Goal: Transaction & Acquisition: Purchase product/service

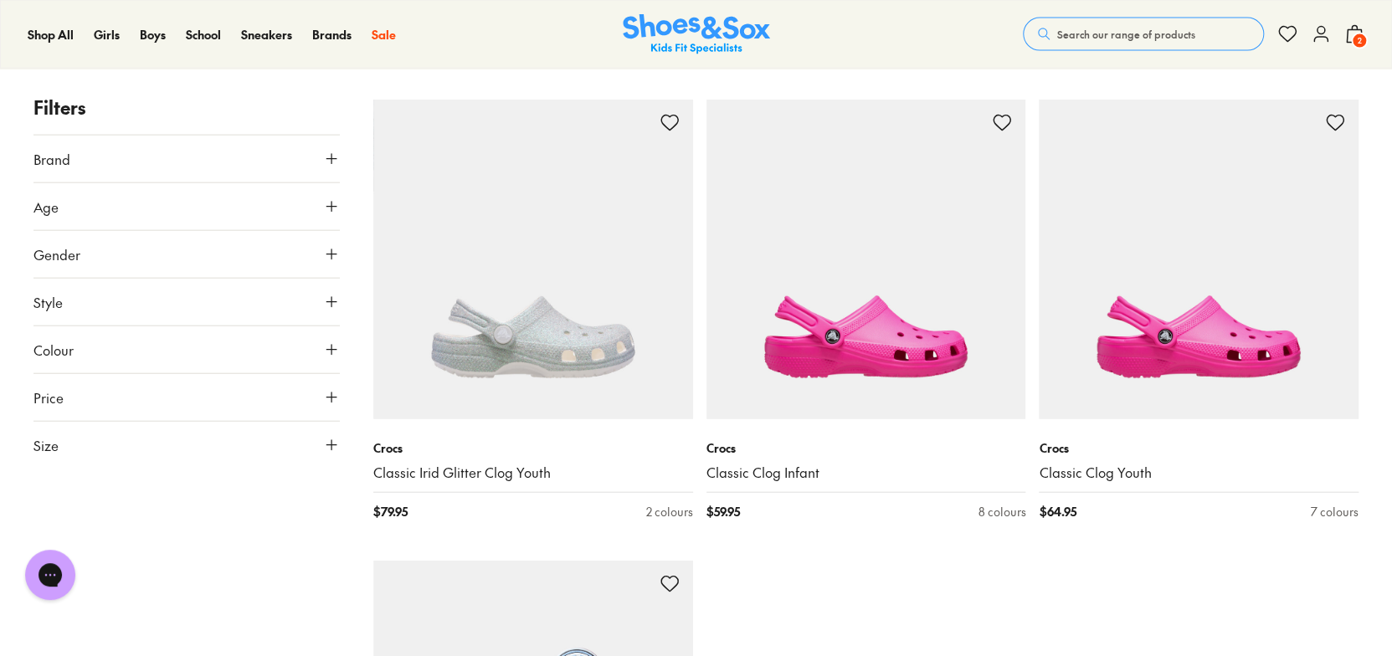
click at [1072, 30] on span "Search our range of products" at bounding box center [1126, 34] width 138 height 15
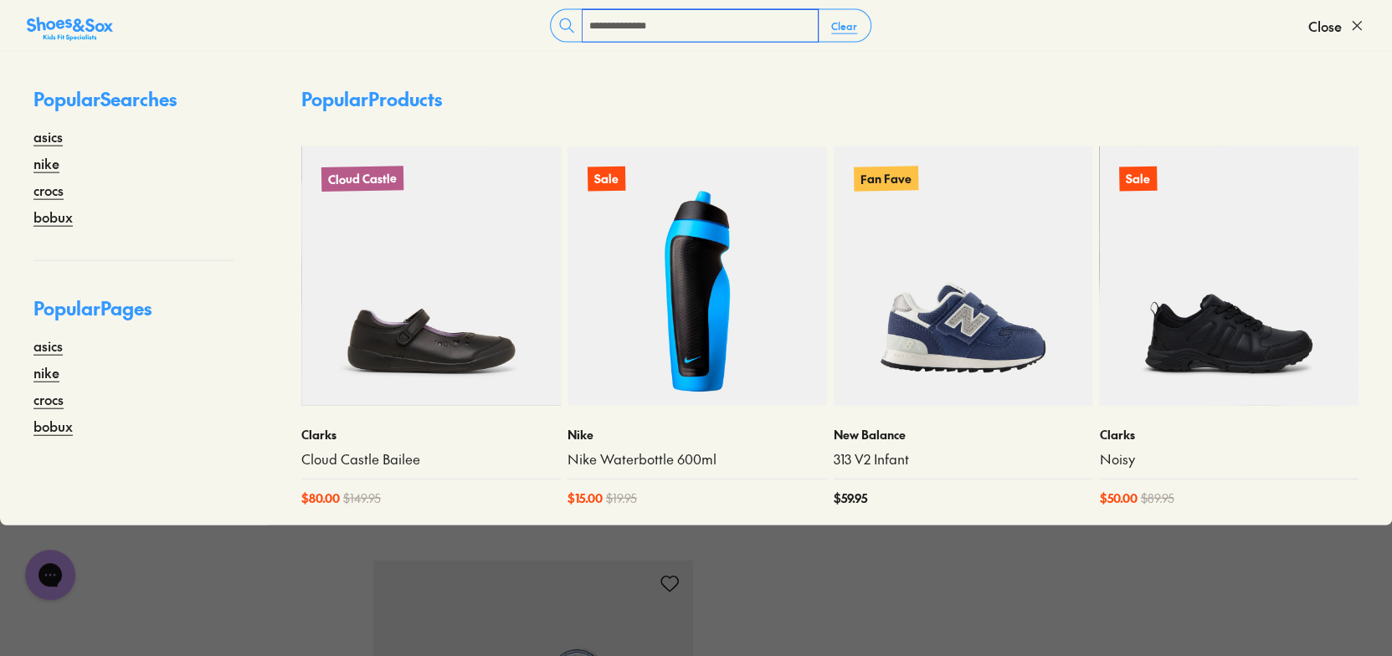
type input "**********"
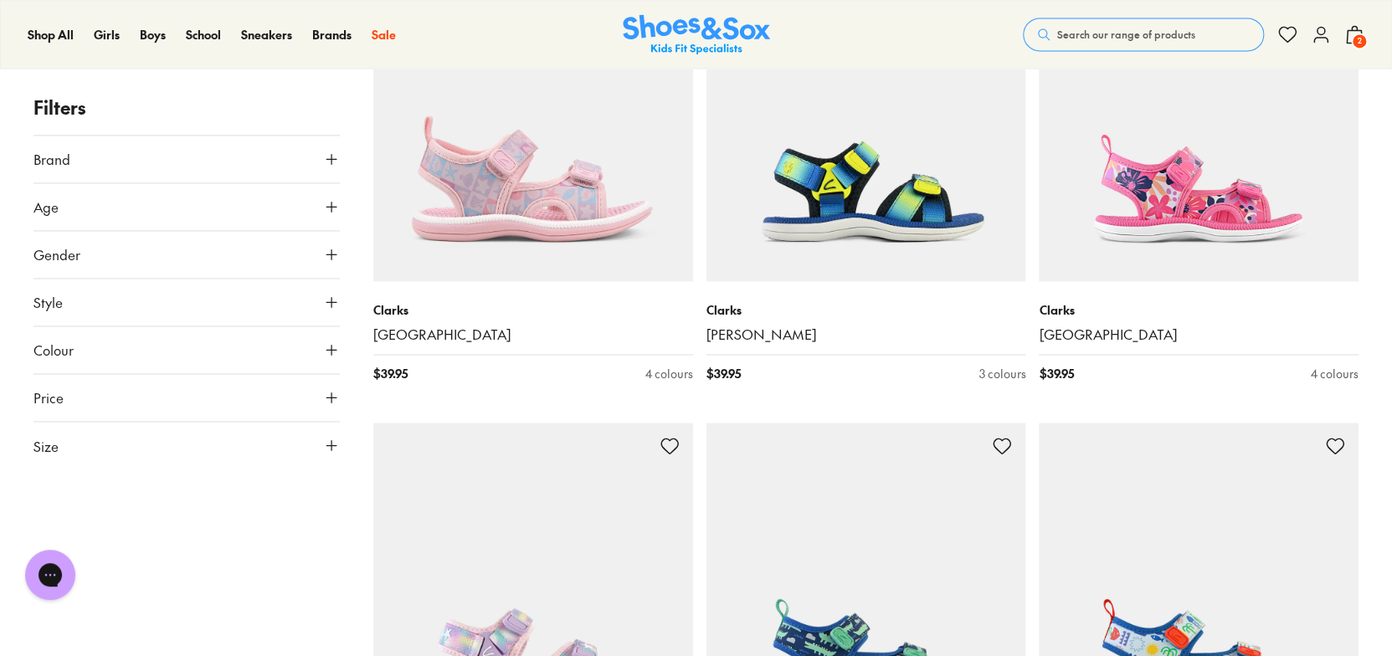
scroll to position [4602, 0]
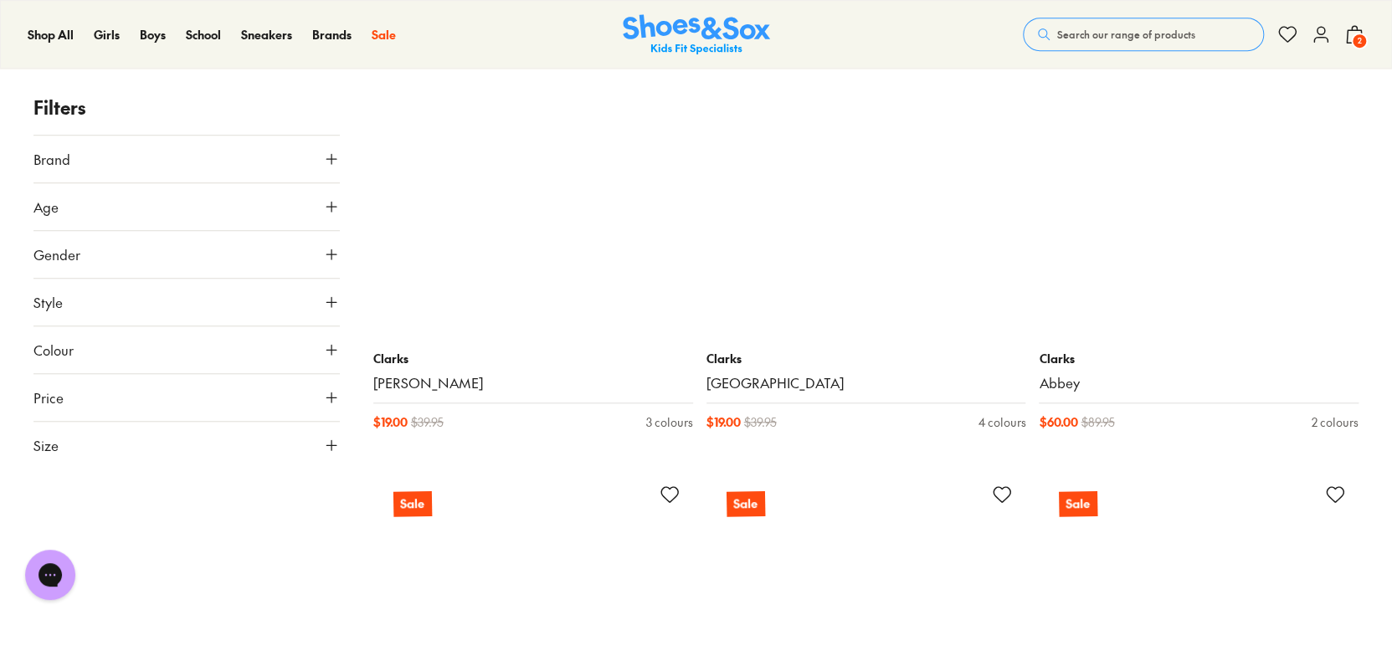
scroll to position [11300, 0]
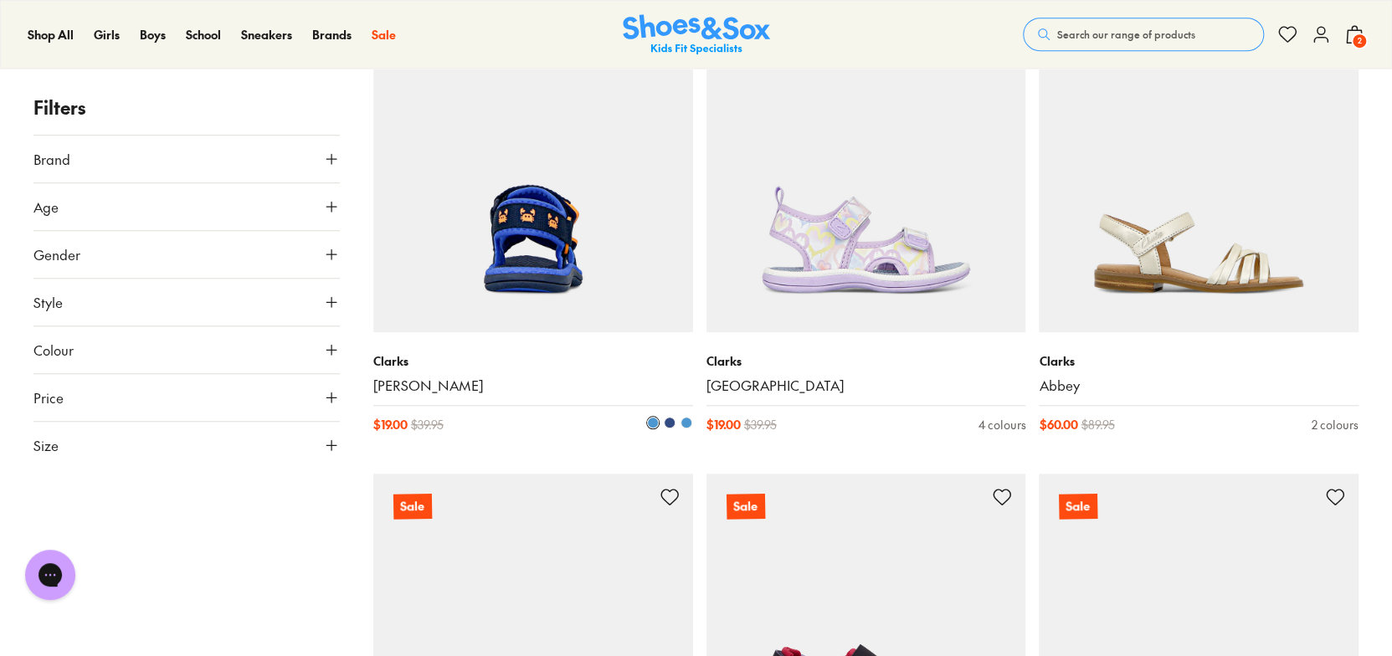
click at [639, 234] on img at bounding box center [533, 173] width 320 height 320
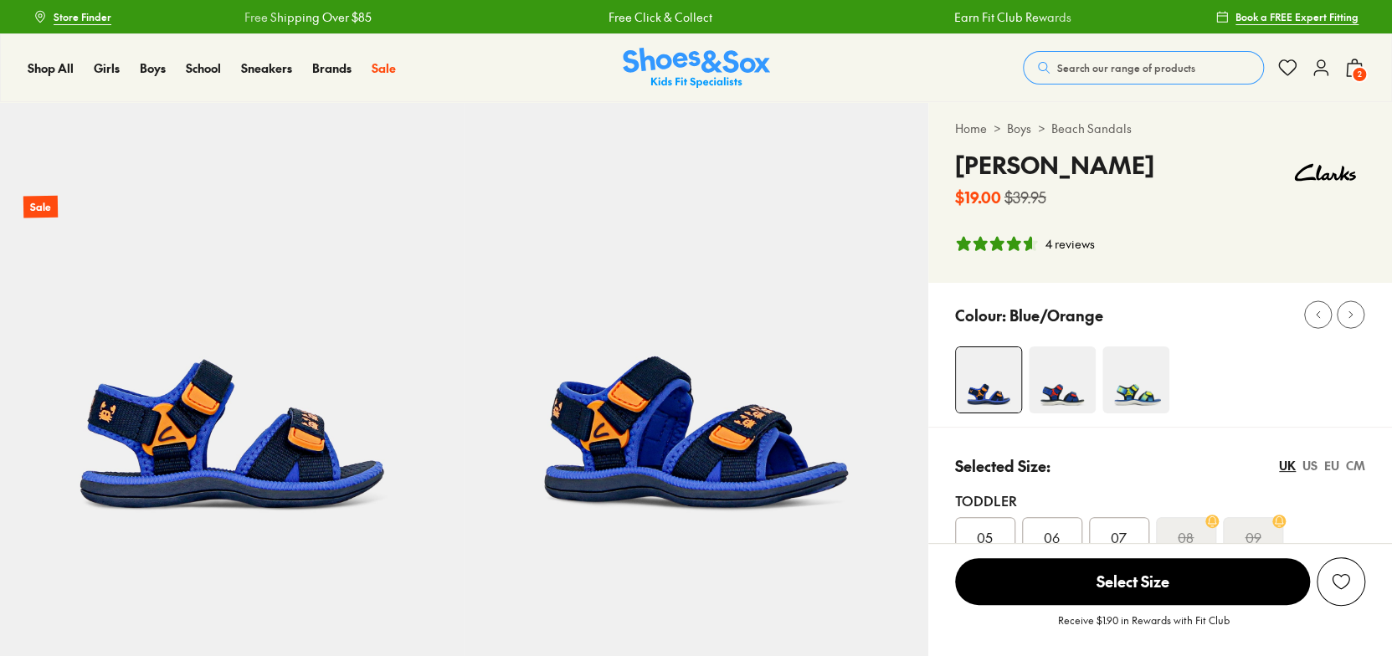
select select "*"
click at [1153, 71] on span "Search our range of products" at bounding box center [1126, 67] width 138 height 15
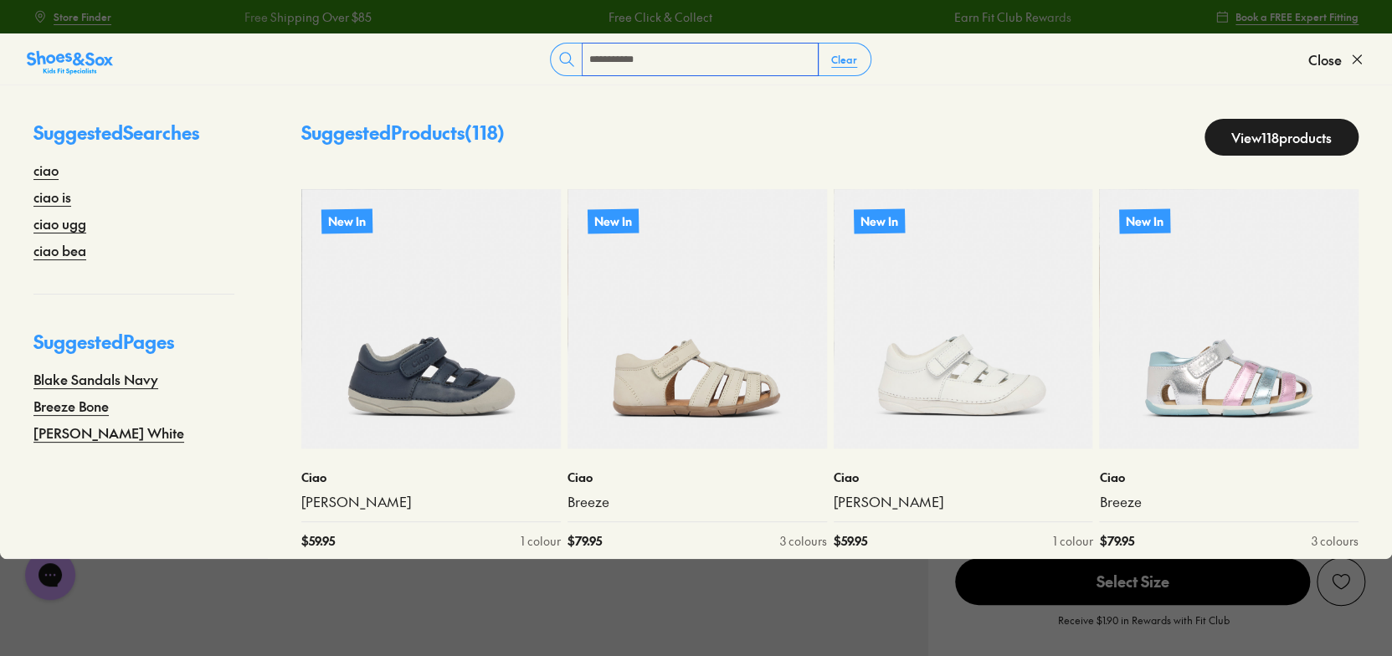
type input "**********"
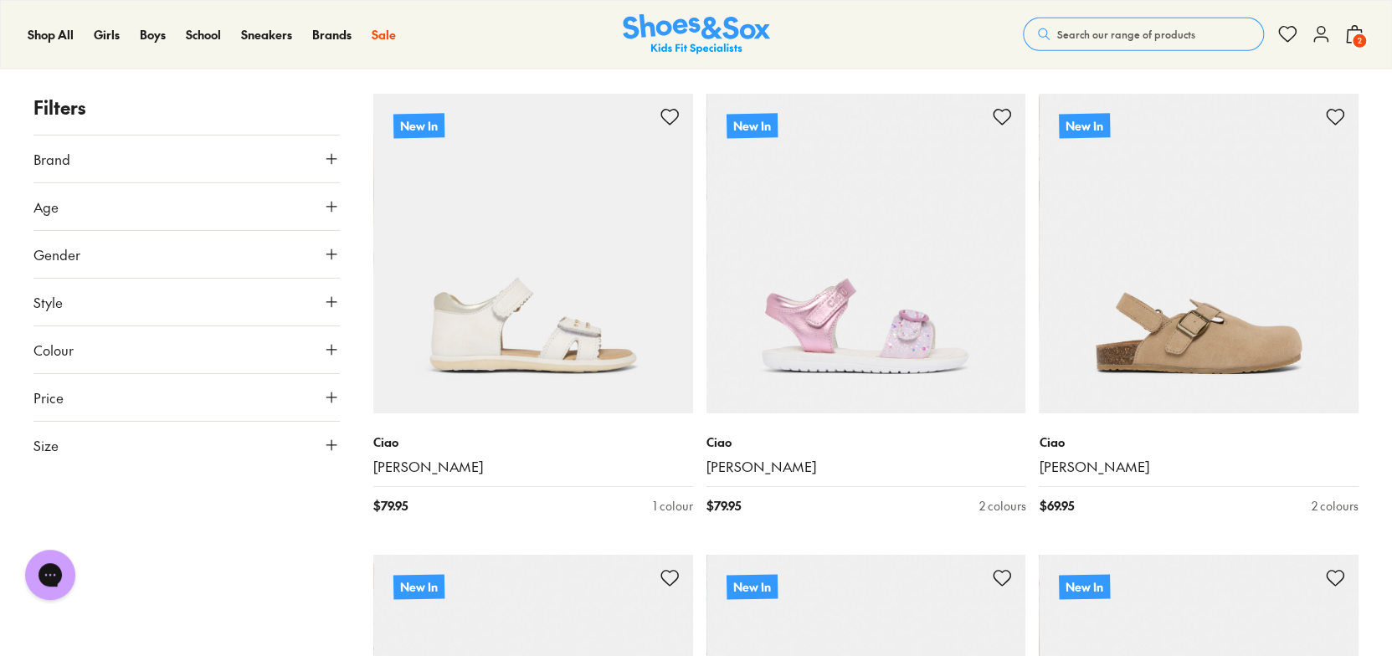
scroll to position [2924, 0]
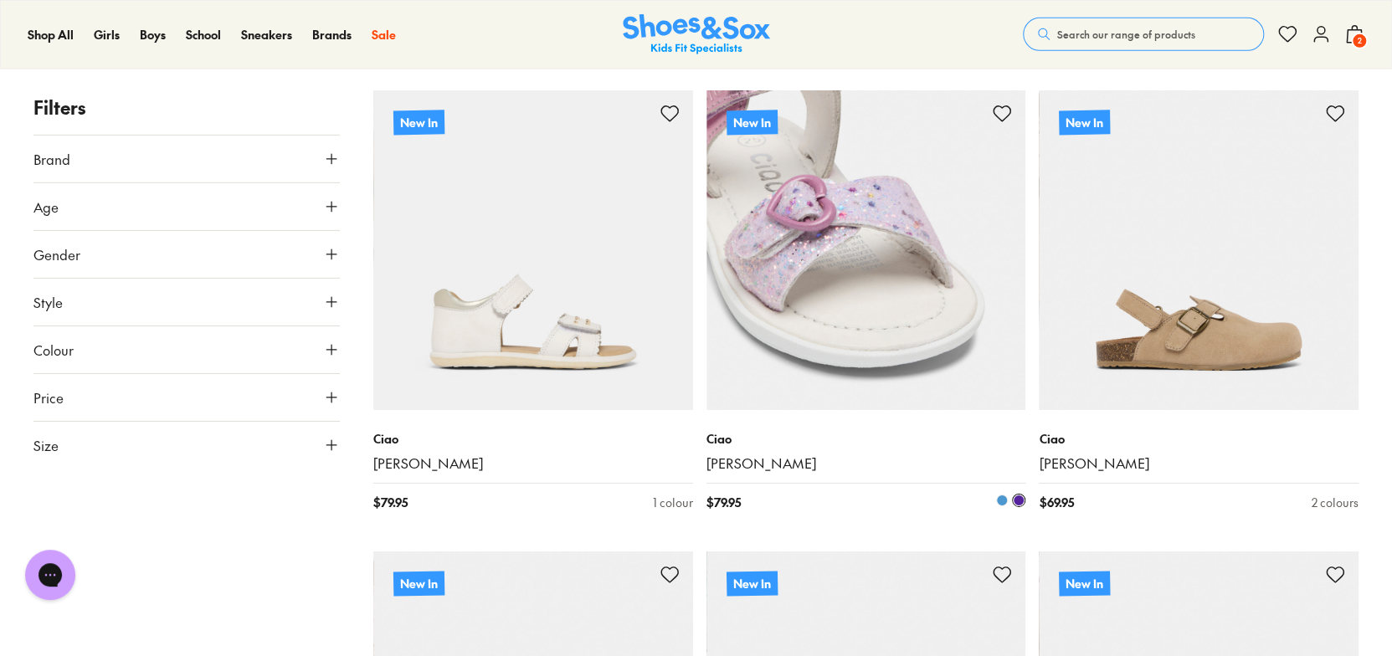
click at [921, 319] on img at bounding box center [867, 250] width 320 height 320
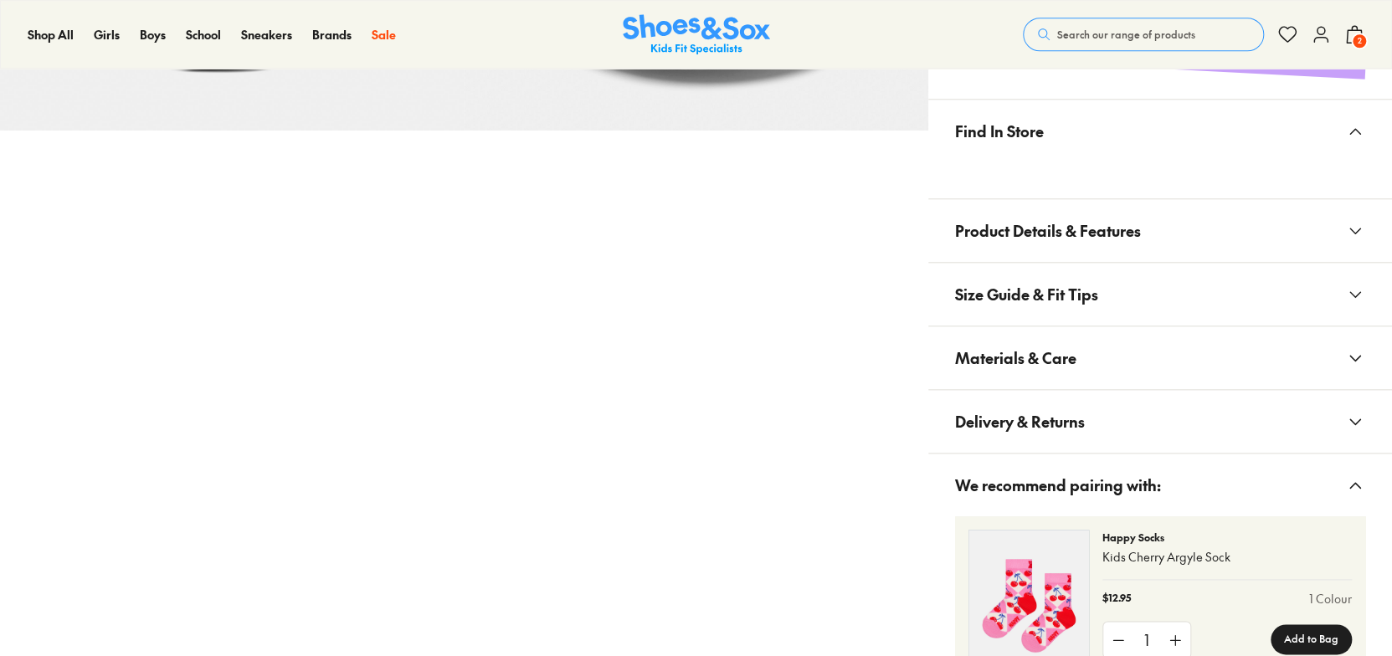
scroll to position [921, 0]
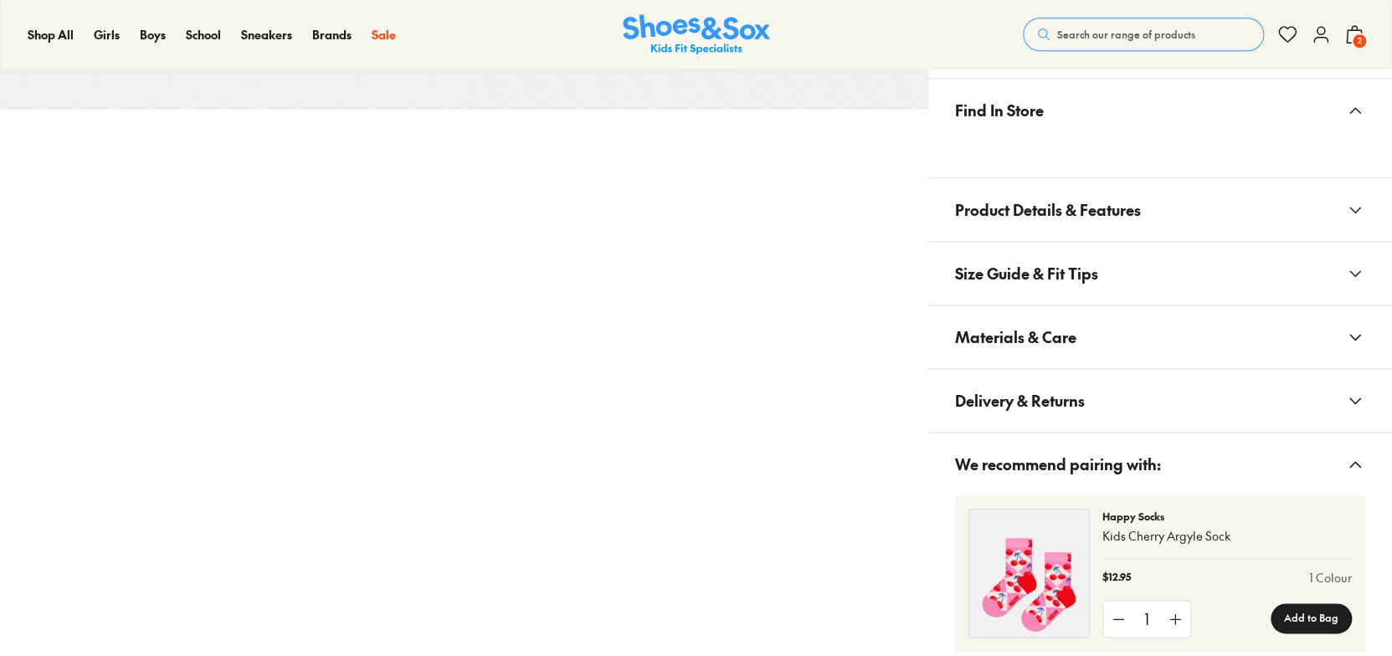
select select "*"
click at [1115, 335] on button "Materials & Care" at bounding box center [1160, 337] width 464 height 63
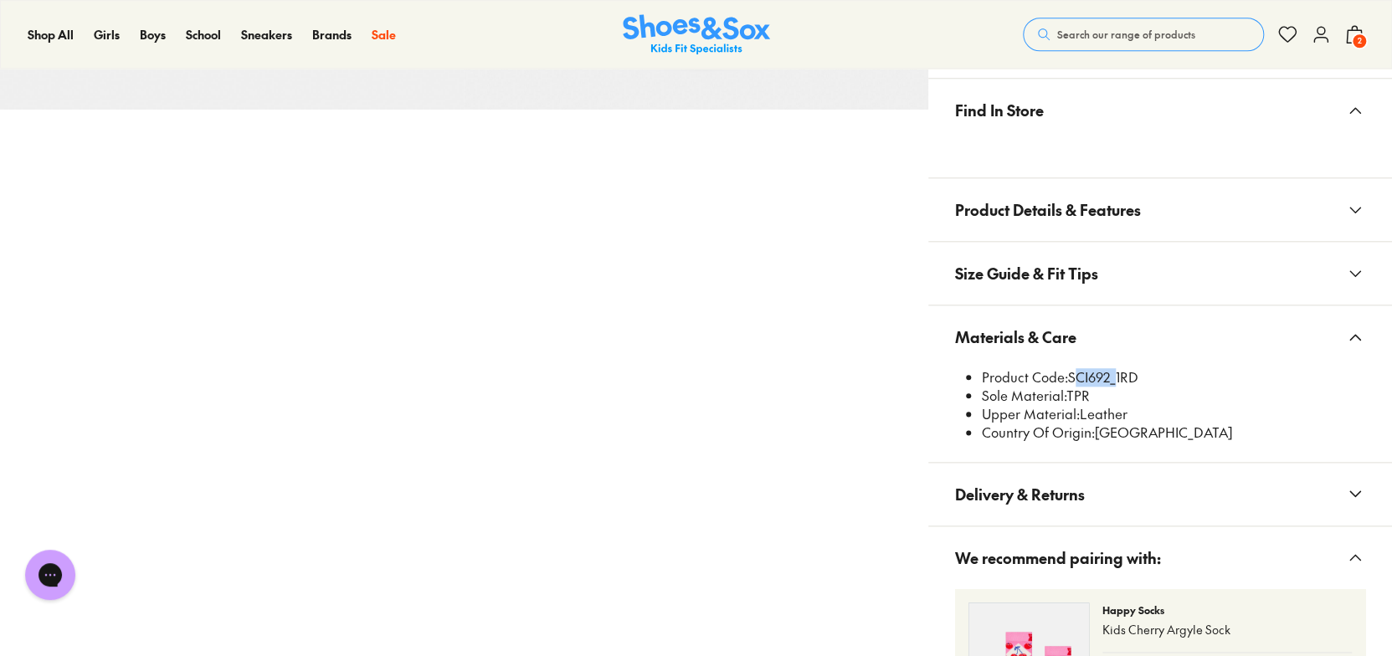
drag, startPoint x: 1069, startPoint y: 378, endPoint x: 1109, endPoint y: 377, distance: 39.4
click at [1109, 377] on li "Product Code: SCI692_1RD" at bounding box center [1173, 377] width 383 height 18
copy li "SCI692"
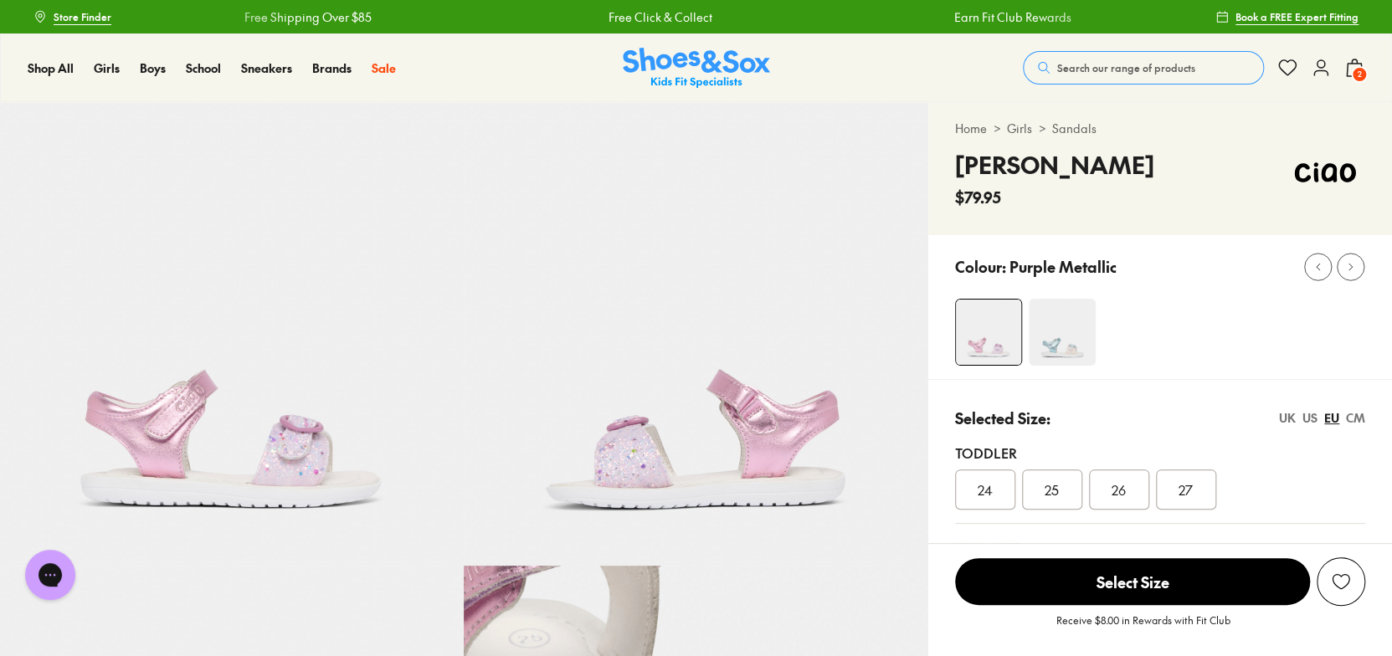
click at [1057, 327] on img at bounding box center [1062, 332] width 67 height 67
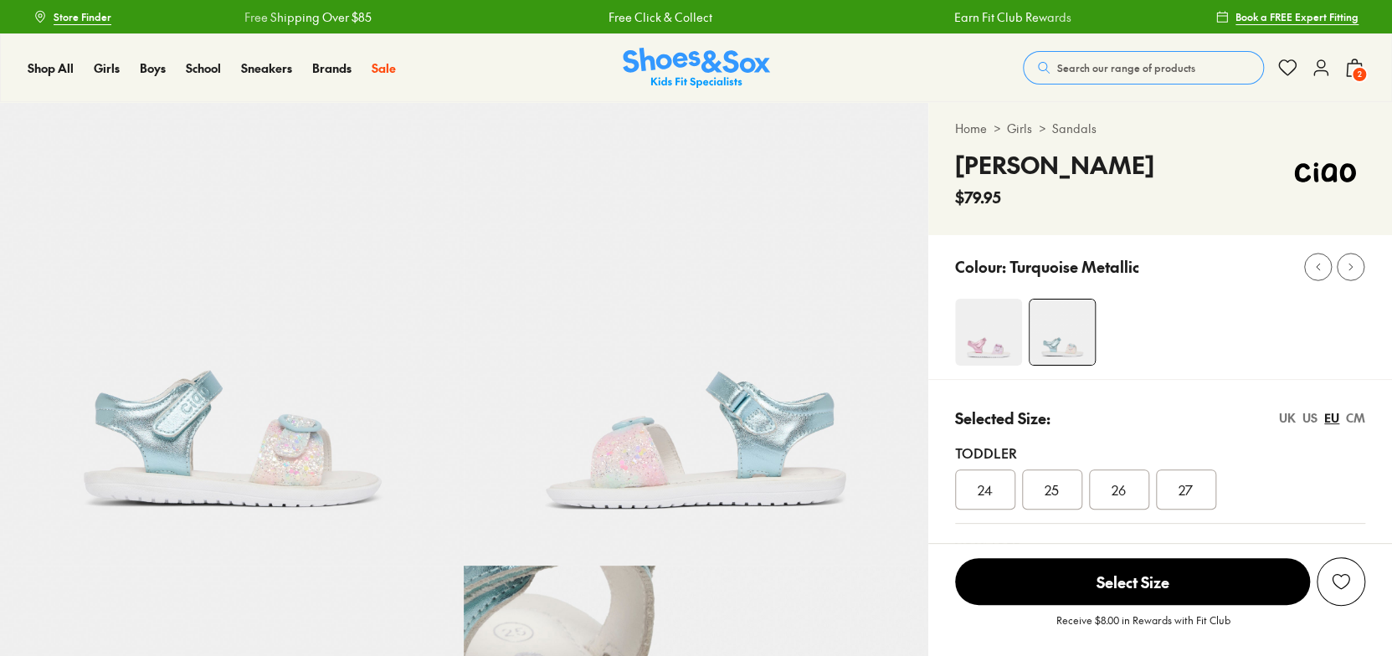
select select "*"
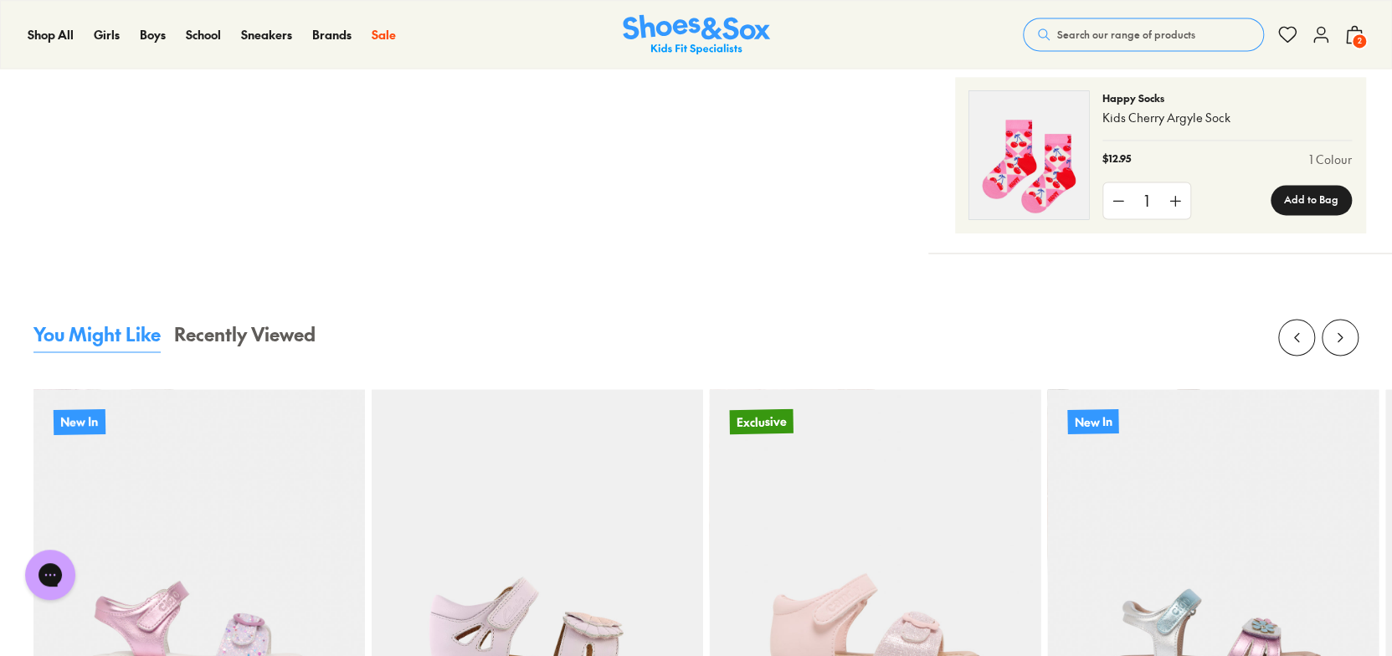
scroll to position [1674, 0]
